Goal: Information Seeking & Learning: Learn about a topic

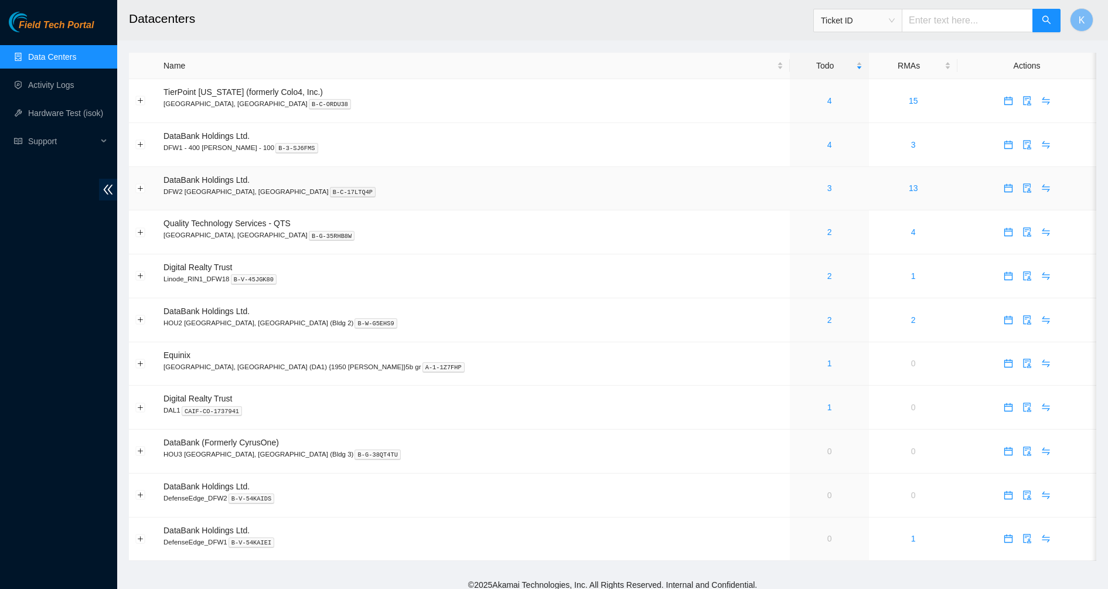
click at [796, 186] on div "3" at bounding box center [829, 188] width 66 height 13
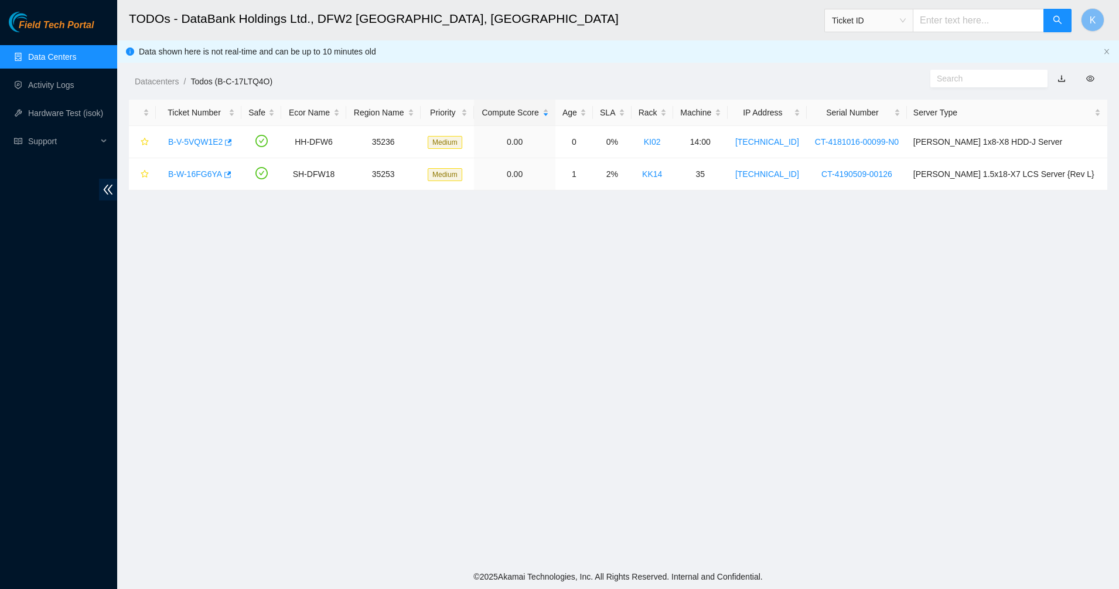
click at [32, 52] on link "Data Centers" at bounding box center [52, 56] width 48 height 9
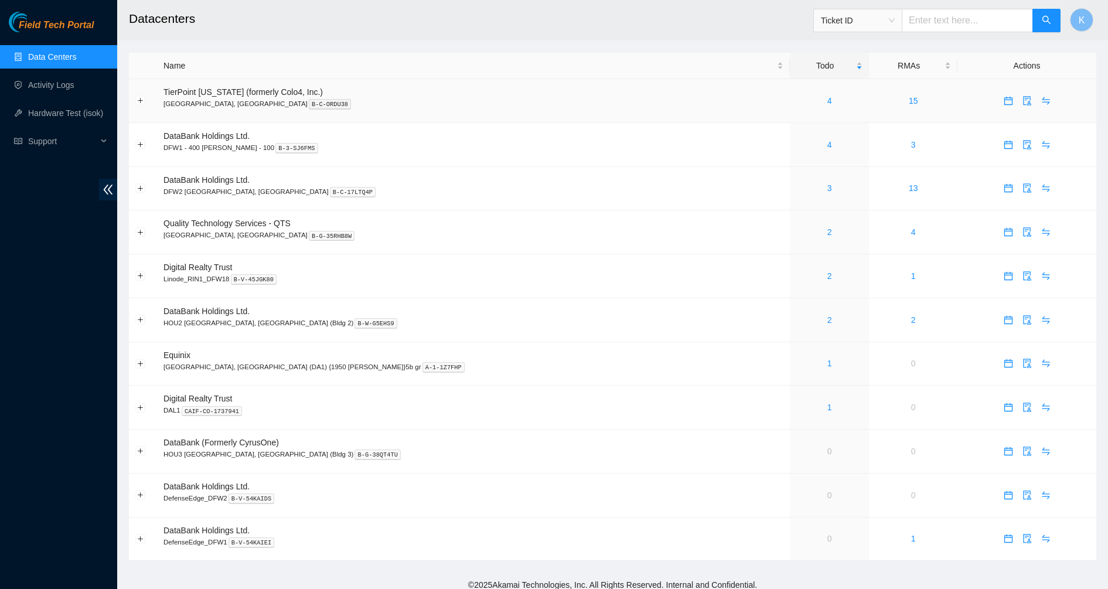
click at [827, 97] on link "4" at bounding box center [829, 100] width 5 height 9
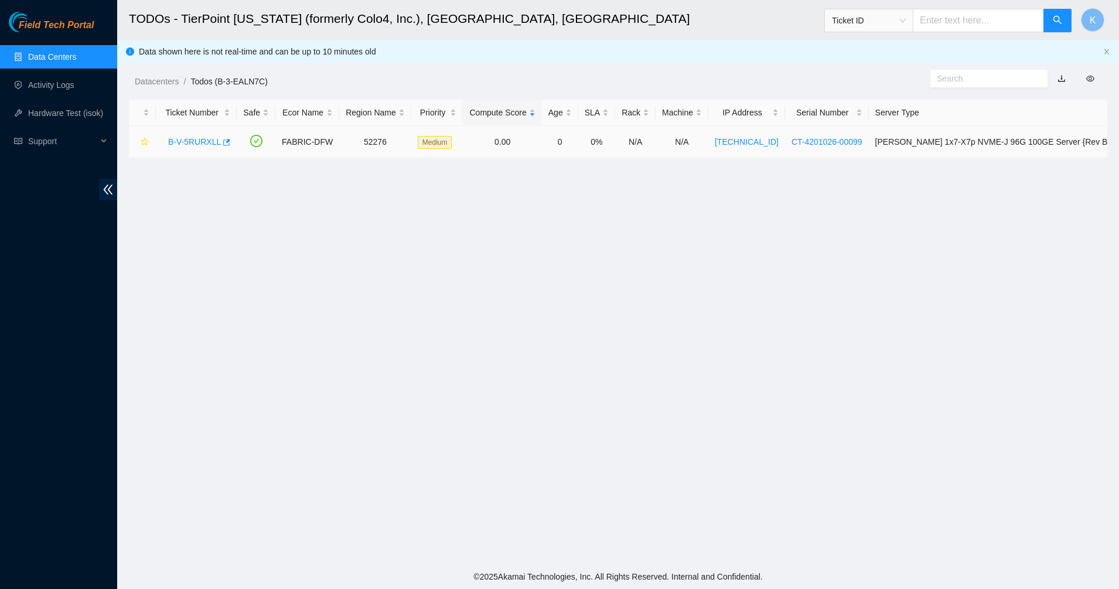
click at [197, 140] on link "B-V-5RURXLL" at bounding box center [194, 141] width 53 height 9
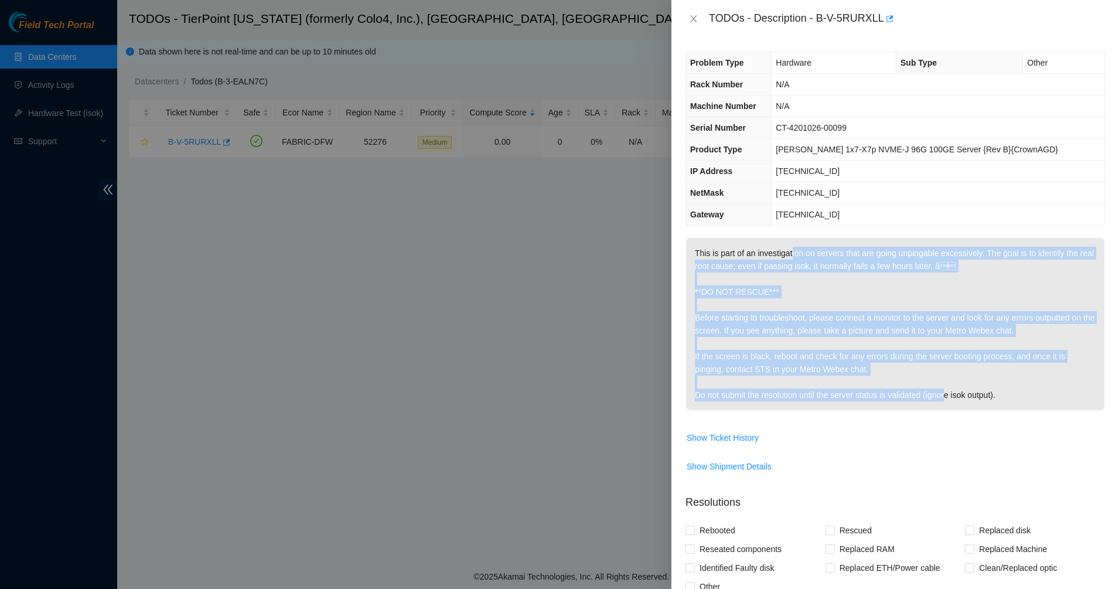
drag, startPoint x: 790, startPoint y: 254, endPoint x: 975, endPoint y: 396, distance: 232.7
click at [951, 395] on p "This is part of an investigation on servers that are going unpingable excessive…" at bounding box center [895, 324] width 418 height 172
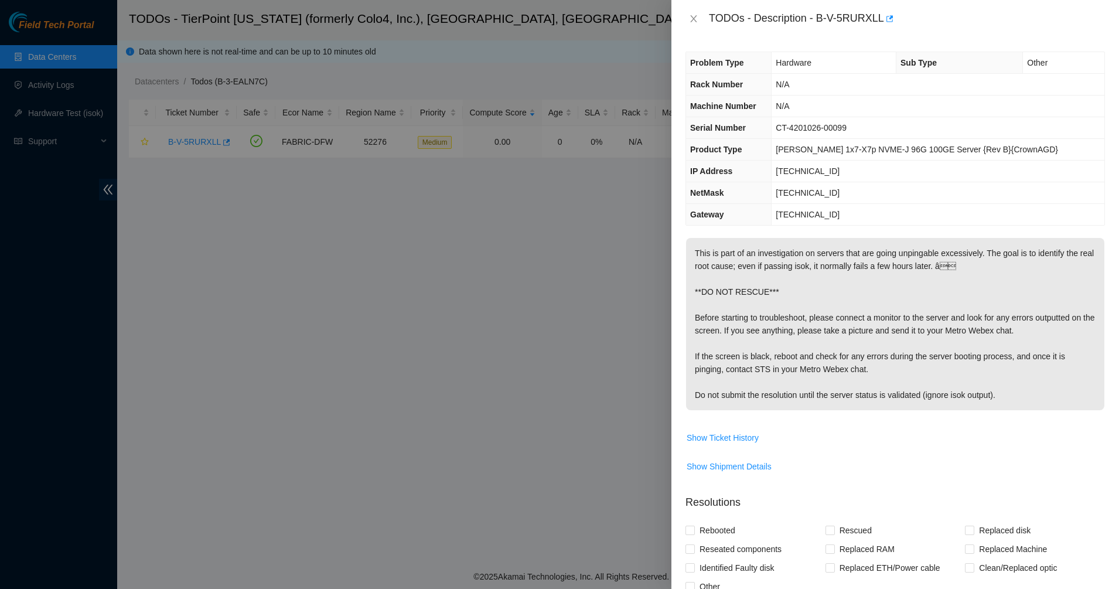
drag, startPoint x: 975, startPoint y: 396, endPoint x: 1037, endPoint y: 401, distance: 61.7
click at [980, 396] on p "This is part of an investigation on servers that are going unpingable excessive…" at bounding box center [895, 324] width 418 height 172
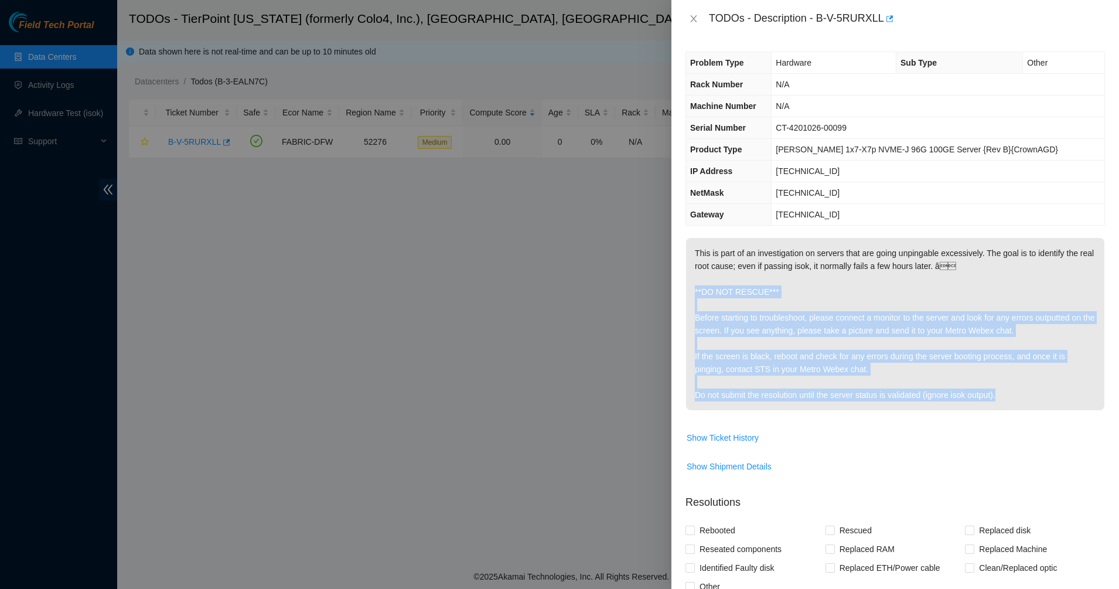
drag, startPoint x: 1037, startPoint y: 401, endPoint x: 702, endPoint y: 243, distance: 370.8
click at [695, 261] on p "This is part of an investigation on servers that are going unpingable excessive…" at bounding box center [895, 324] width 418 height 172
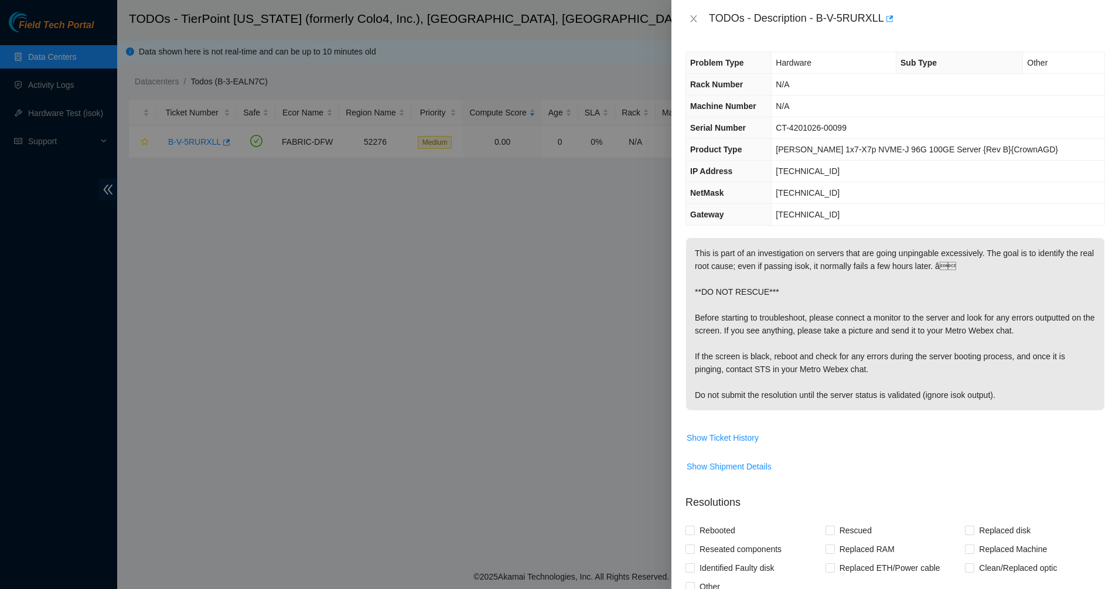
click at [702, 243] on p "This is part of an investigation on servers that are going unpingable excessive…" at bounding box center [895, 324] width 418 height 172
click at [49, 52] on div at bounding box center [559, 294] width 1119 height 589
click at [697, 19] on icon "close" at bounding box center [693, 18] width 9 height 9
